Goal: Information Seeking & Learning: Learn about a topic

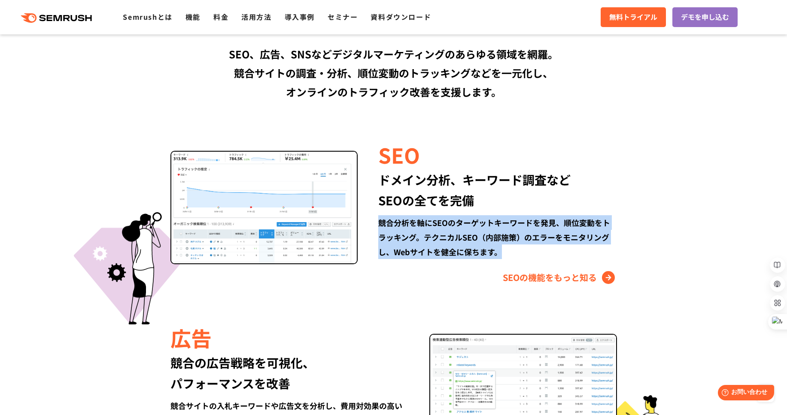
drag, startPoint x: 378, startPoint y: 226, endPoint x: 524, endPoint y: 257, distance: 149.5
click at [524, 257] on div "競合分析を軸にSEOのターゲットキーワードを発見、順位変動をトラッキング。テクニカルSEO（内部施策）のエラーをモニタリングし、Webサイトを健全に保ちます。" at bounding box center [497, 237] width 238 height 44
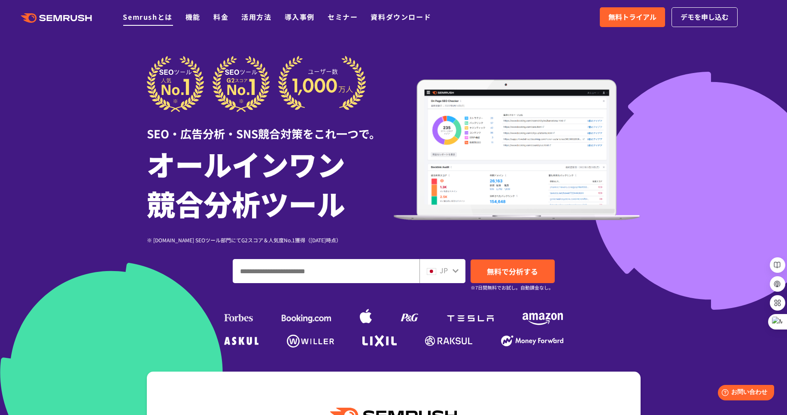
click at [158, 20] on link "Semrushとは" at bounding box center [147, 17] width 49 height 10
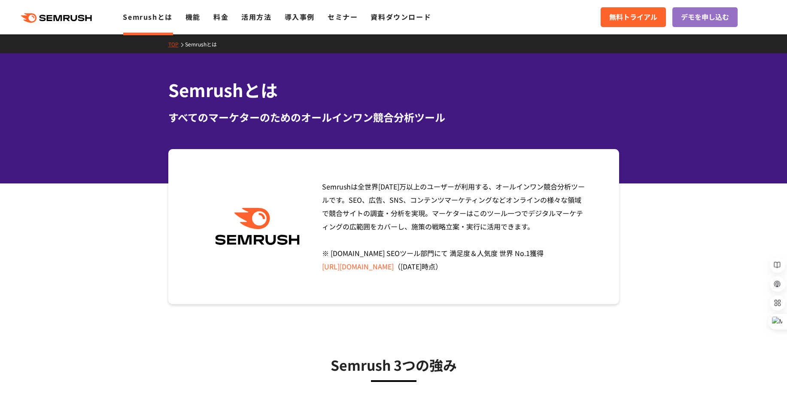
drag, startPoint x: 324, startPoint y: 190, endPoint x: 529, endPoint y: 224, distance: 207.9
click at [529, 224] on div "Semrushは全世界[DATE]万以上のユーザーが利用する、オールインワン競合分析ツールです。SEO、広告、SNS、コンテンツマーケティングなどオンラインの…" at bounding box center [451, 226] width 272 height 93
click at [254, 18] on link "活用方法" at bounding box center [256, 17] width 30 height 10
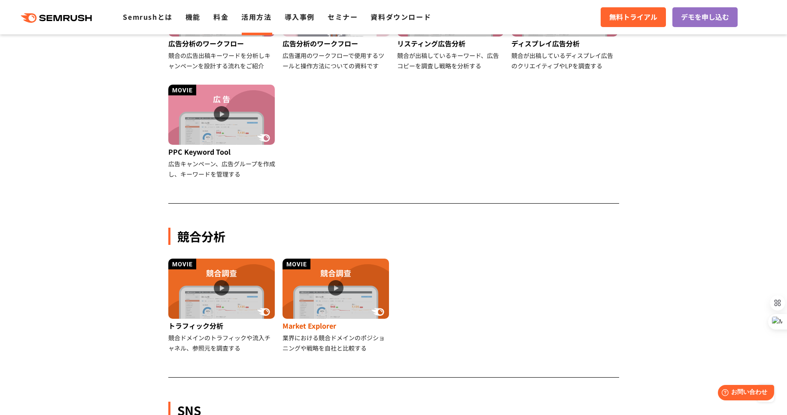
scroll to position [721, 0]
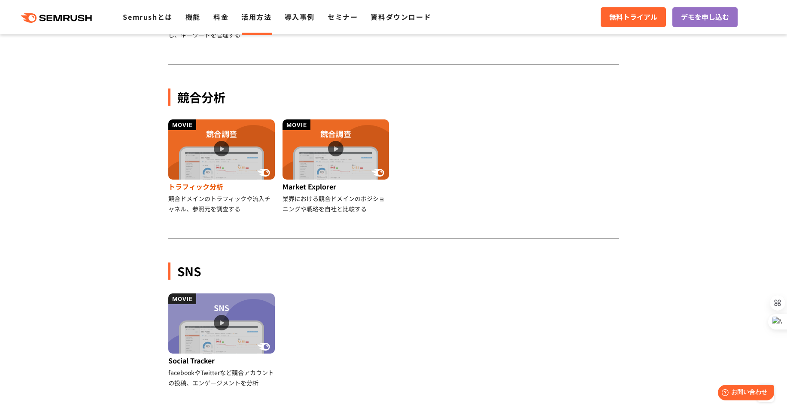
click at [189, 186] on div "トラフィック分析" at bounding box center [222, 186] width 108 height 14
